Goal: Task Accomplishment & Management: Use online tool/utility

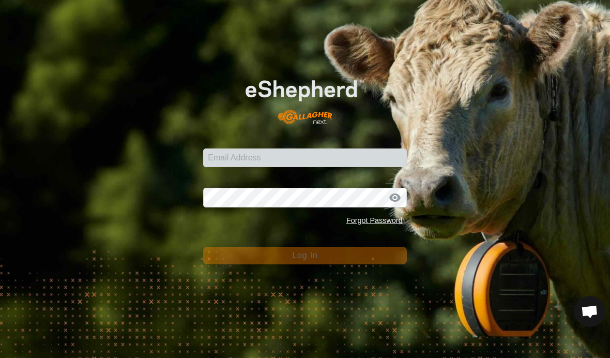
scroll to position [2113, 0]
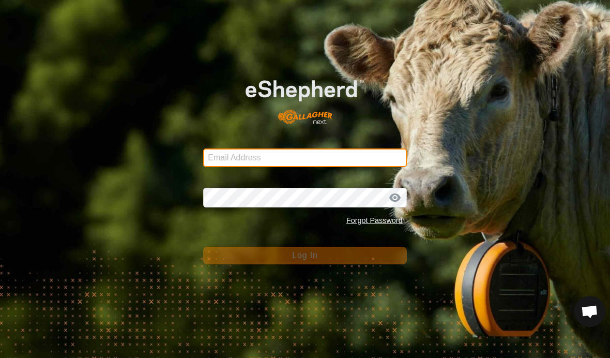
drag, startPoint x: 260, startPoint y: 159, endPoint x: 260, endPoint y: 232, distance: 73.4
click at [260, 159] on form "Email Address Password Forgot Password Log In" at bounding box center [304, 163] width 203 height 201
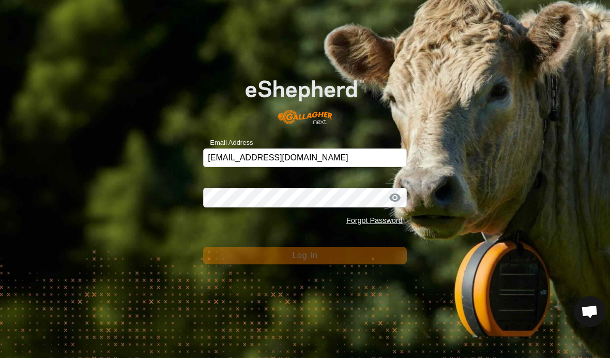
type input "[EMAIL_ADDRESS][DOMAIN_NAME]"
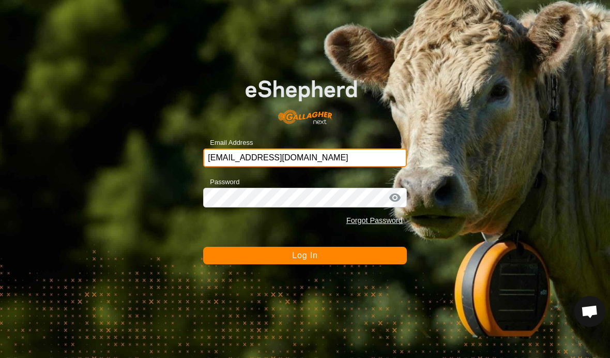
click at [304, 255] on button "Log In" at bounding box center [304, 255] width 203 height 18
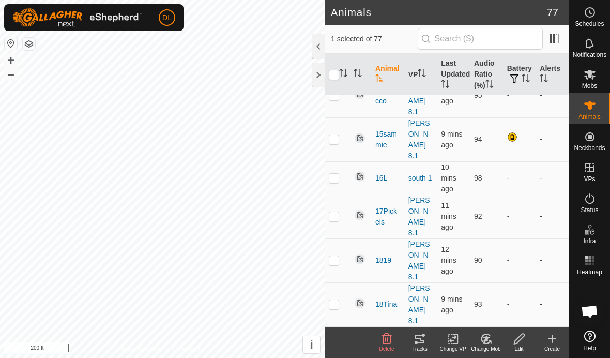
scroll to position [558, 0]
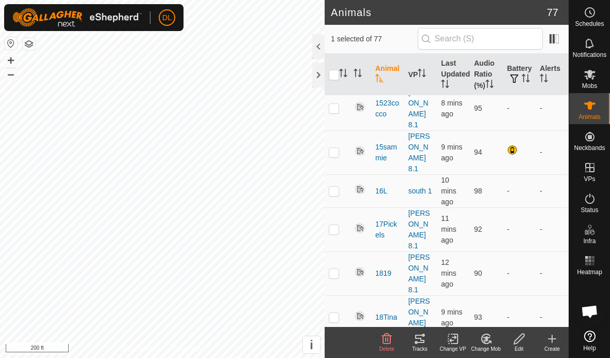
click at [417, 340] on icon at bounding box center [419, 338] width 12 height 12
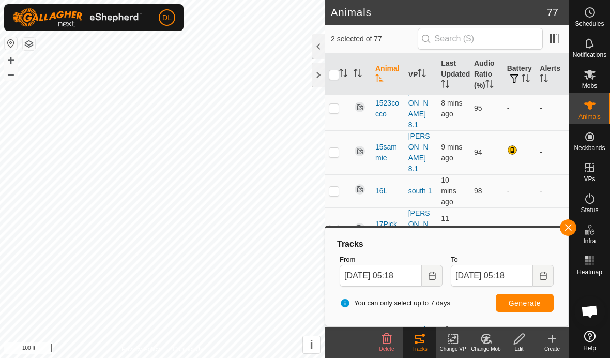
checkbox input "false"
click at [567, 226] on button "button" at bounding box center [568, 227] width 17 height 17
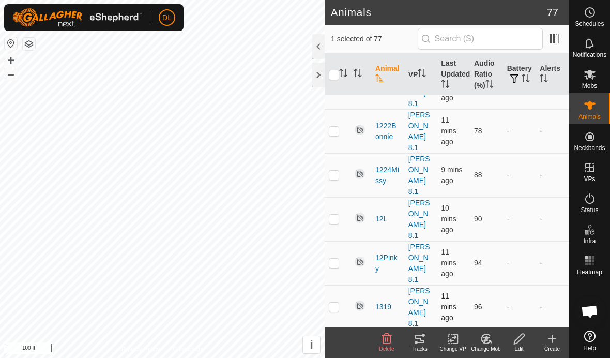
scroll to position [106, 0]
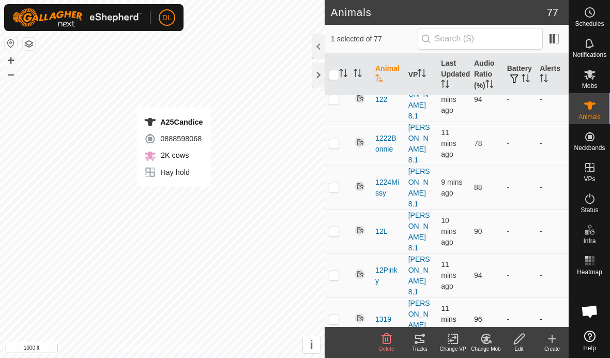
checkbox input "false"
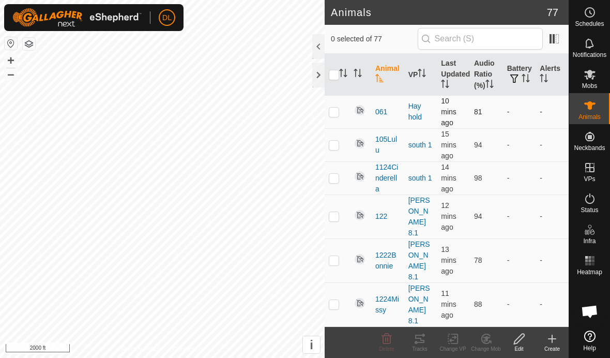
scroll to position [0, 0]
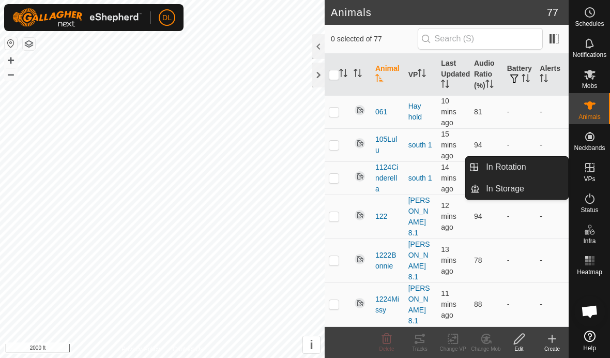
click at [591, 171] on icon at bounding box center [589, 167] width 9 height 9
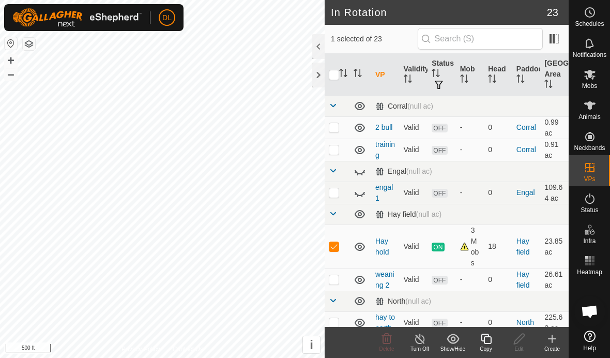
checkbox input "true"
checkbox input "false"
checkbox input "true"
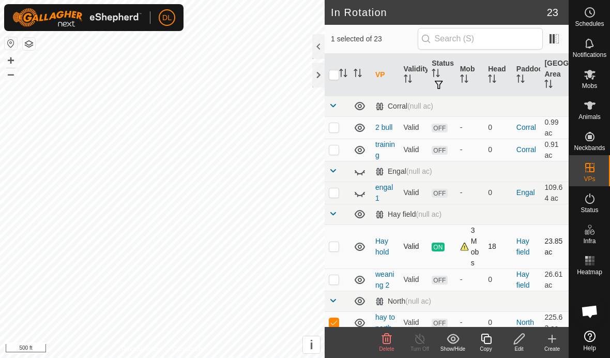
checkbox input "false"
checkbox input "true"
click at [596, 105] on es-animals-svg-icon at bounding box center [589, 105] width 19 height 17
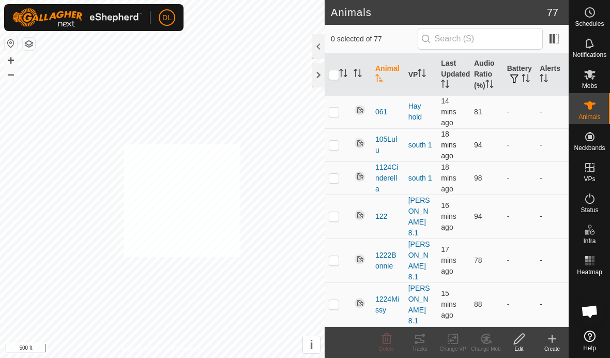
checkbox input "true"
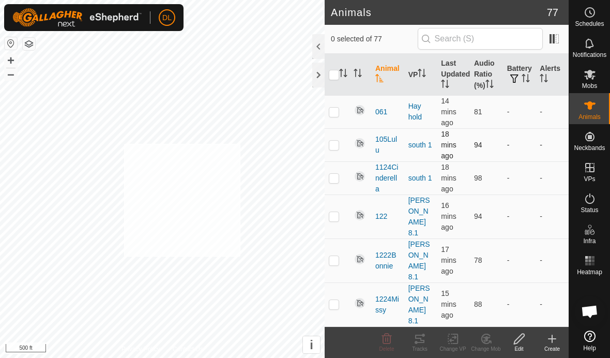
checkbox input "true"
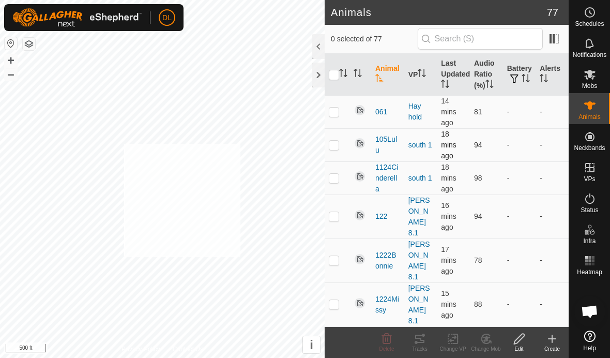
checkbox input "true"
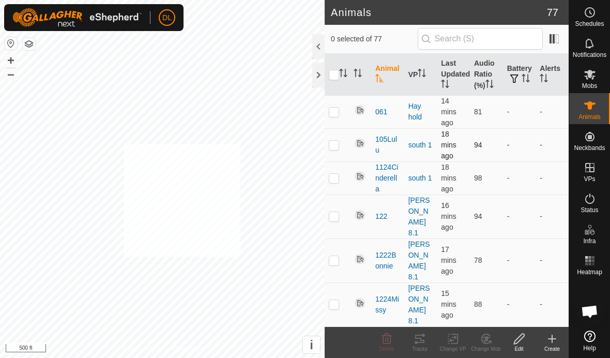
checkbox input "true"
click at [454, 339] on icon at bounding box center [452, 338] width 13 height 12
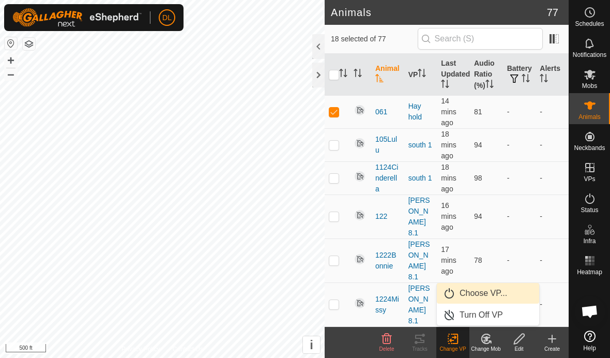
click at [464, 297] on link "Choose VP..." at bounding box center [488, 293] width 102 height 21
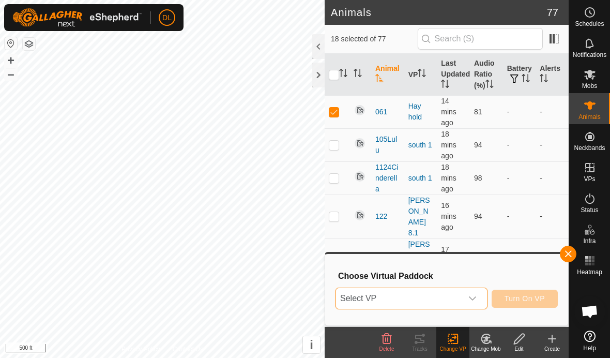
click at [443, 300] on span "Select VP" at bounding box center [399, 298] width 126 height 21
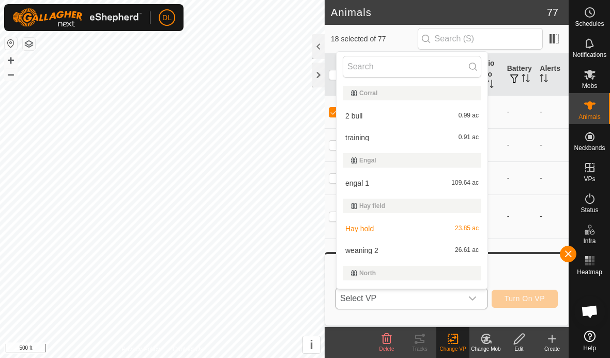
click at [355, 248] on li "weaning 2 26.61 ac" at bounding box center [411, 250] width 151 height 21
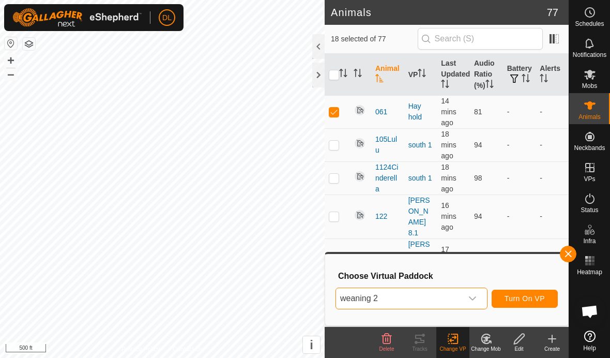
click at [518, 299] on span "Turn On VP" at bounding box center [524, 298] width 40 height 8
